Goal: Information Seeking & Learning: Learn about a topic

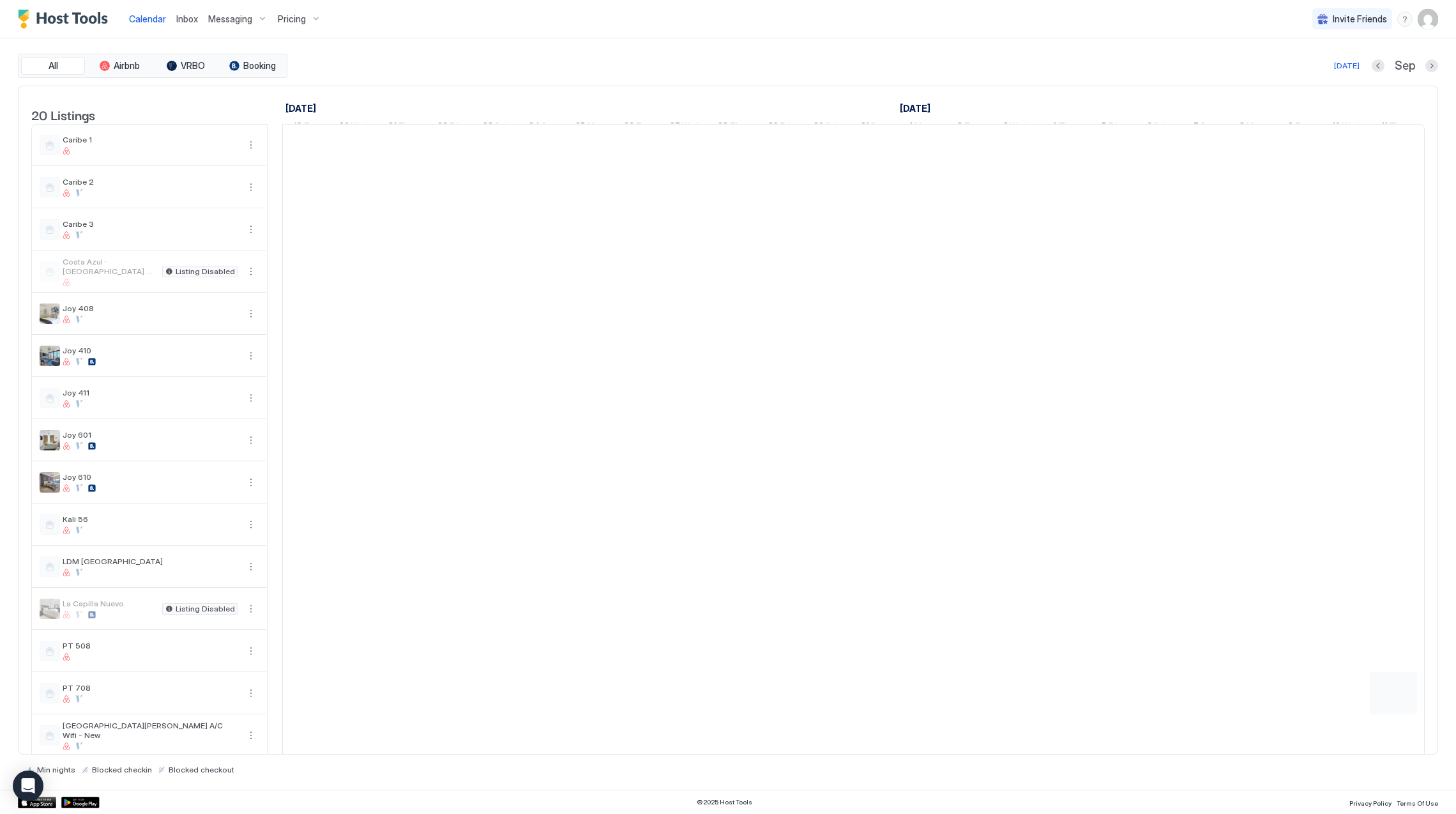
scroll to position [0, 709]
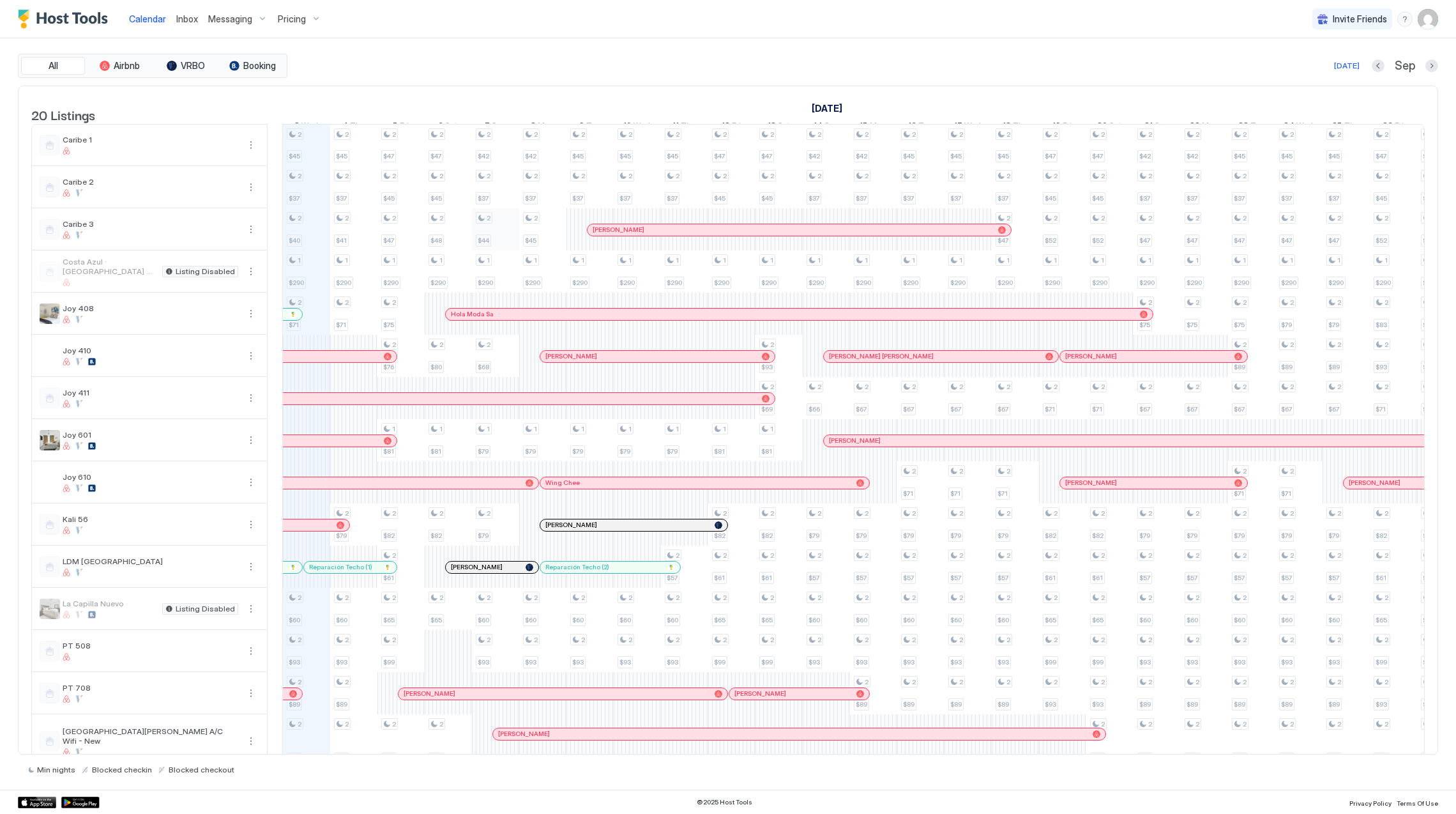
click at [507, 238] on div "2 $45 2 $37 2 $40 1 $290 2 $71 2 $60 2 $93 2 $89 2 $49 2 $41 2 $37 2 $61 2 $39 …" at bounding box center [1086, 552] width 3025 height 855
click at [299, 18] on span "Pricing" at bounding box center [292, 19] width 28 height 12
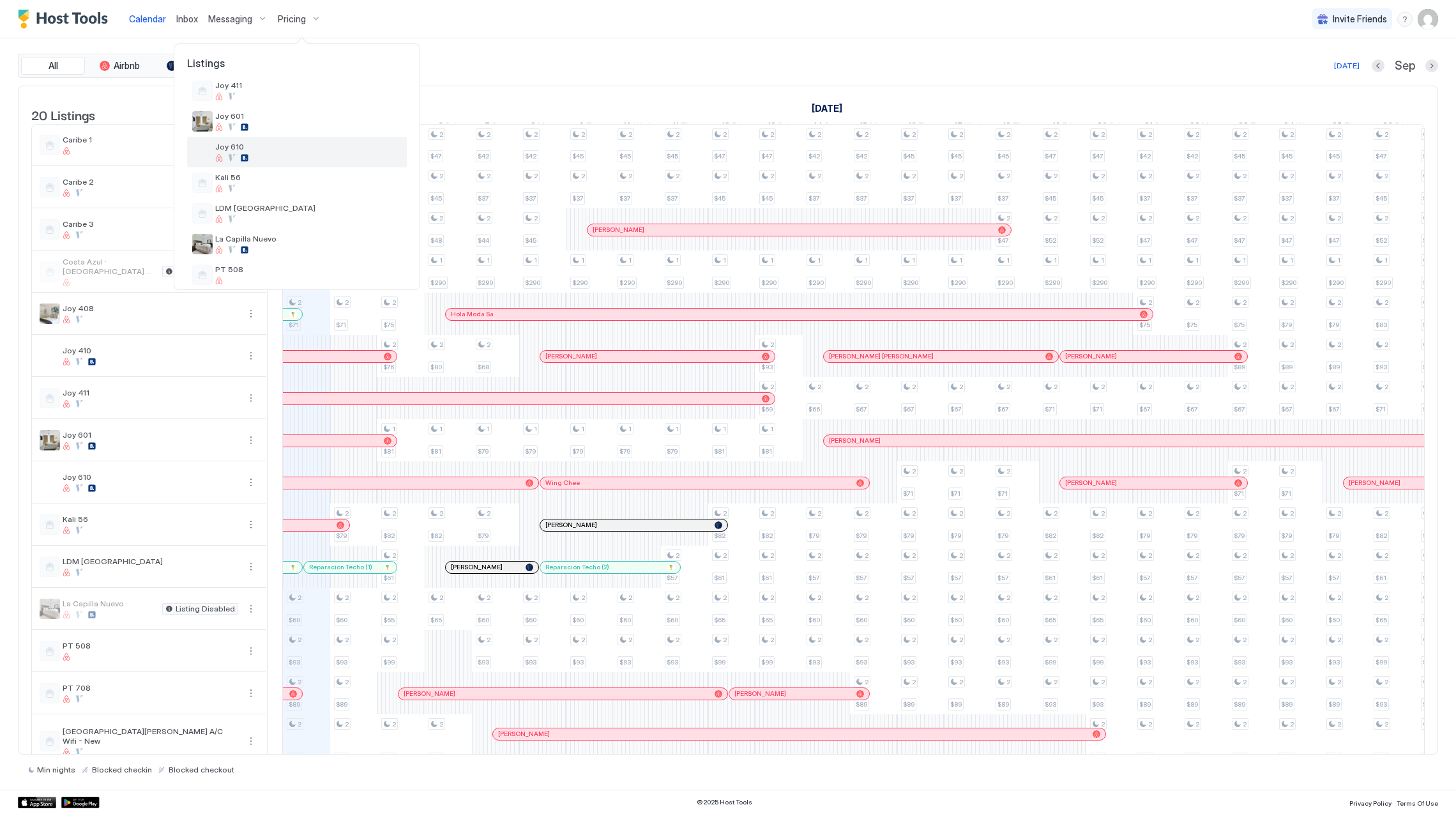
scroll to position [255, 0]
click at [322, 167] on div at bounding box center [308, 163] width 186 height 8
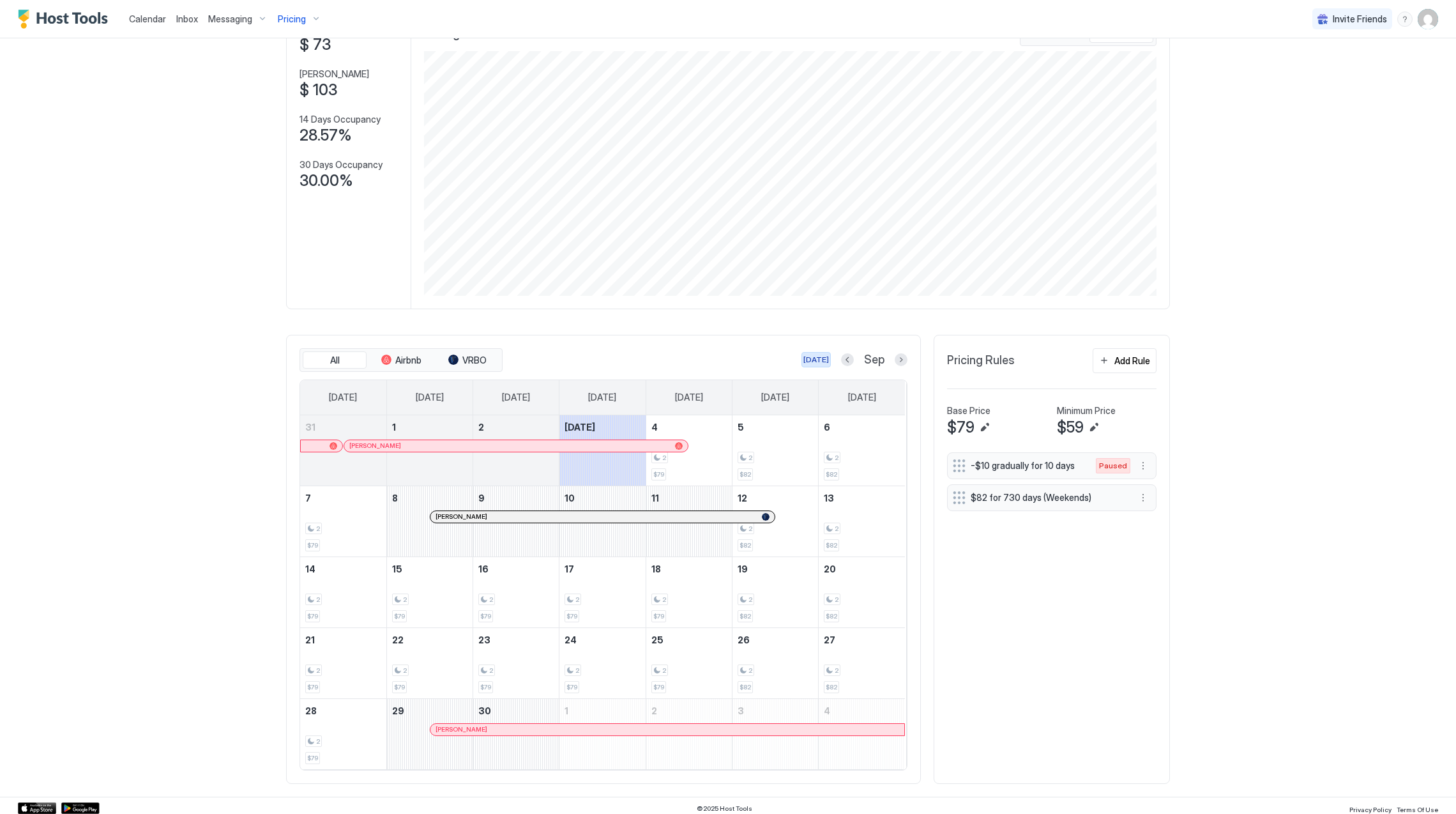
scroll to position [103, 0]
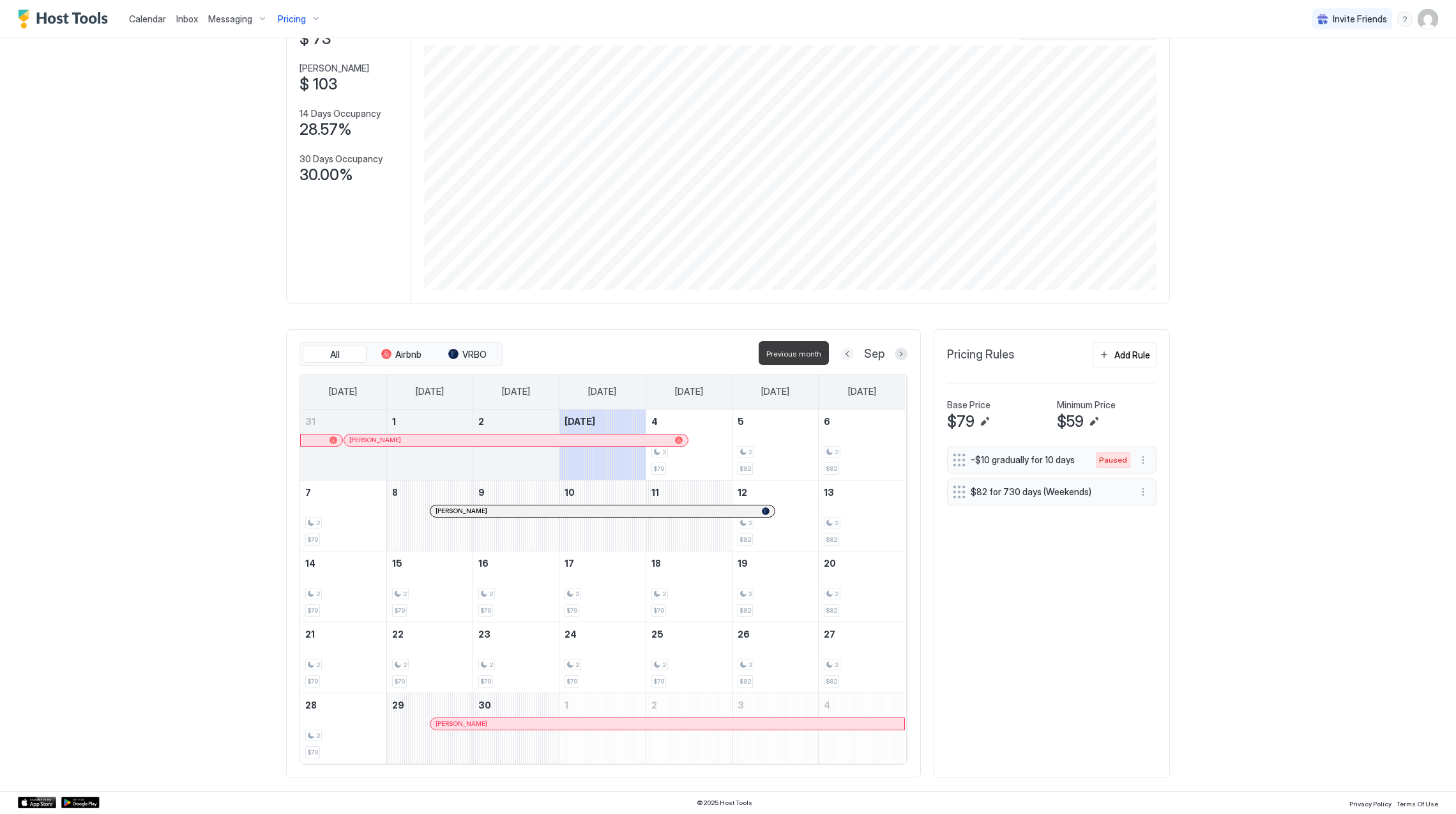
click at [841, 353] on button "Previous month" at bounding box center [847, 354] width 13 height 13
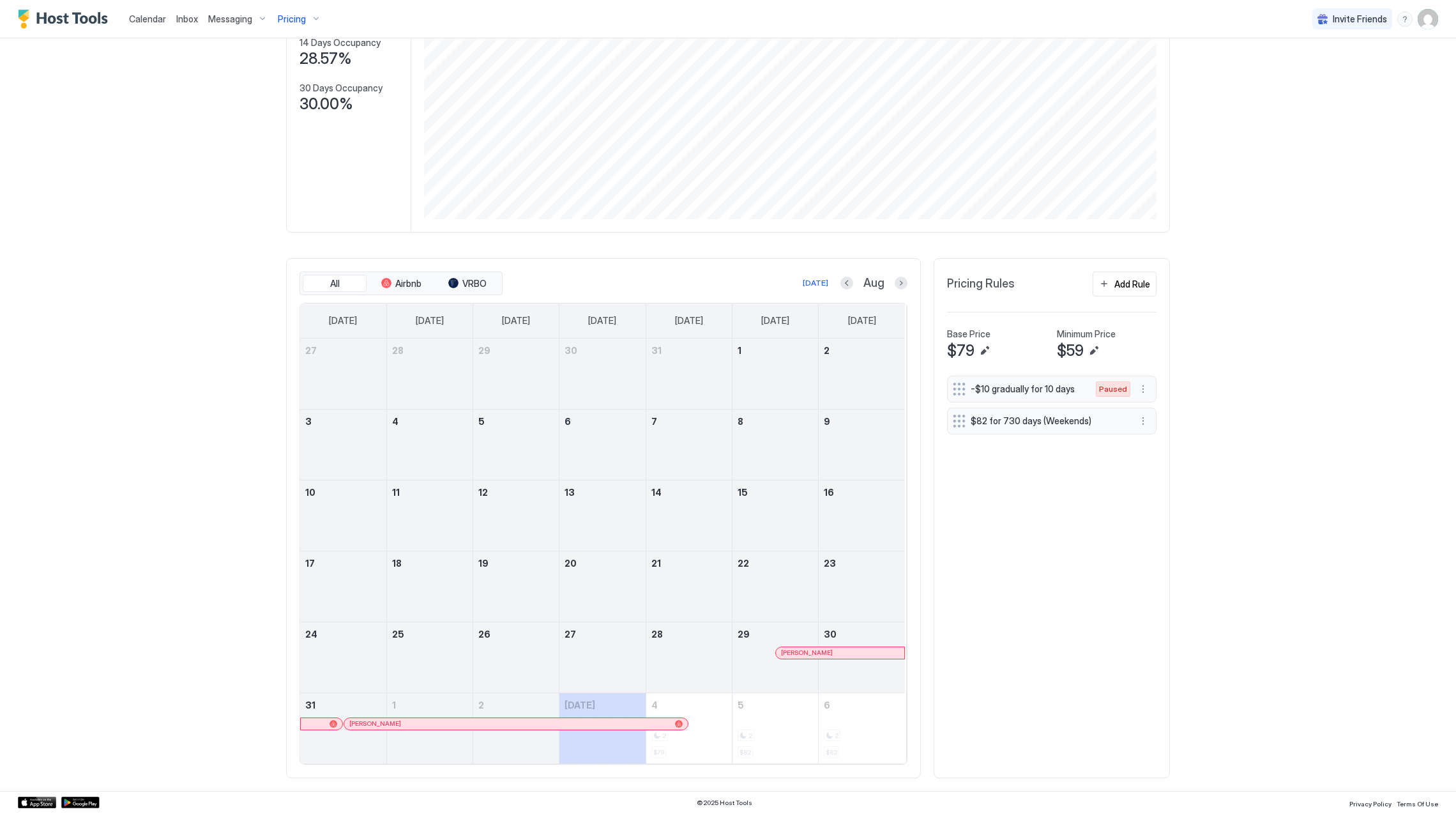
scroll to position [173, 0]
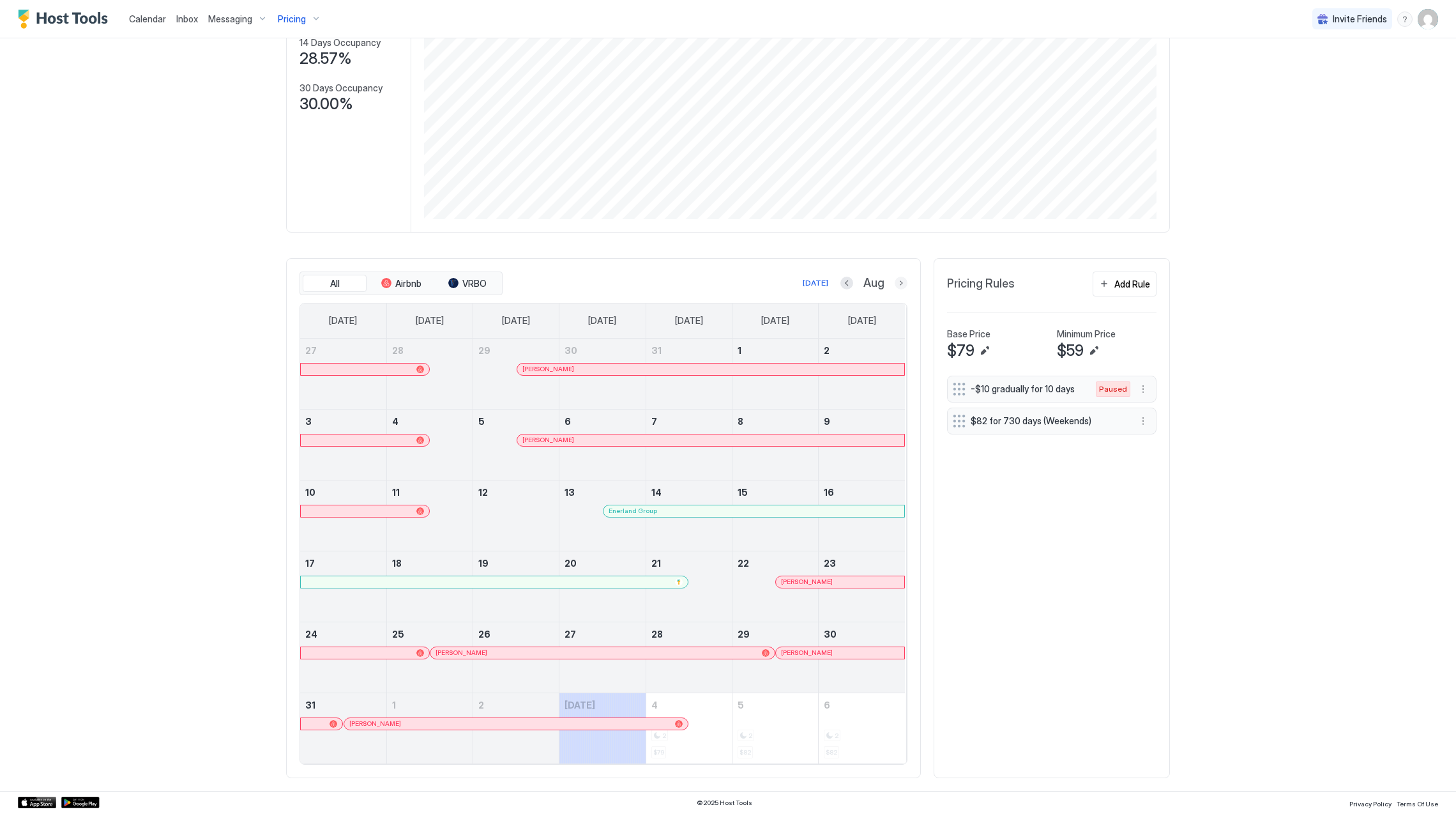
click at [895, 286] on button "Next month" at bounding box center [901, 283] width 13 height 13
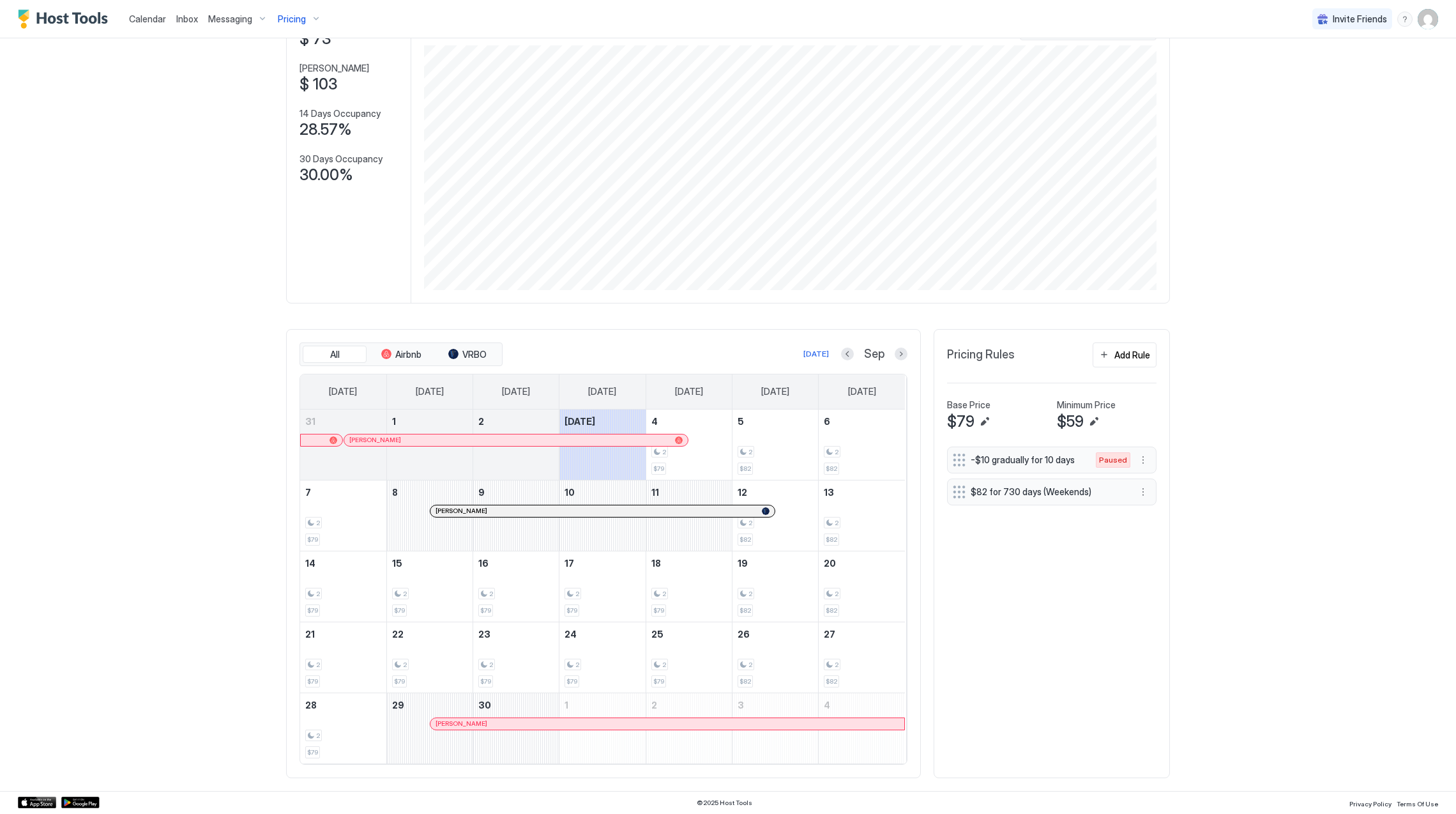
scroll to position [103, 0]
click at [841, 359] on div "Sep" at bounding box center [874, 354] width 67 height 14
click at [841, 354] on button "Previous month" at bounding box center [847, 354] width 13 height 13
